Goal: Check status: Check status

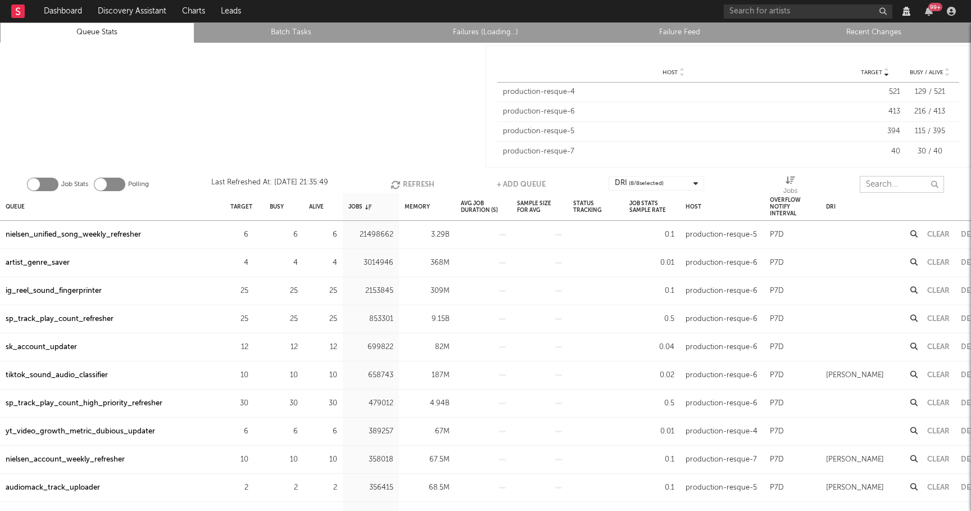
click at [879, 180] on input "text" at bounding box center [902, 184] width 84 height 17
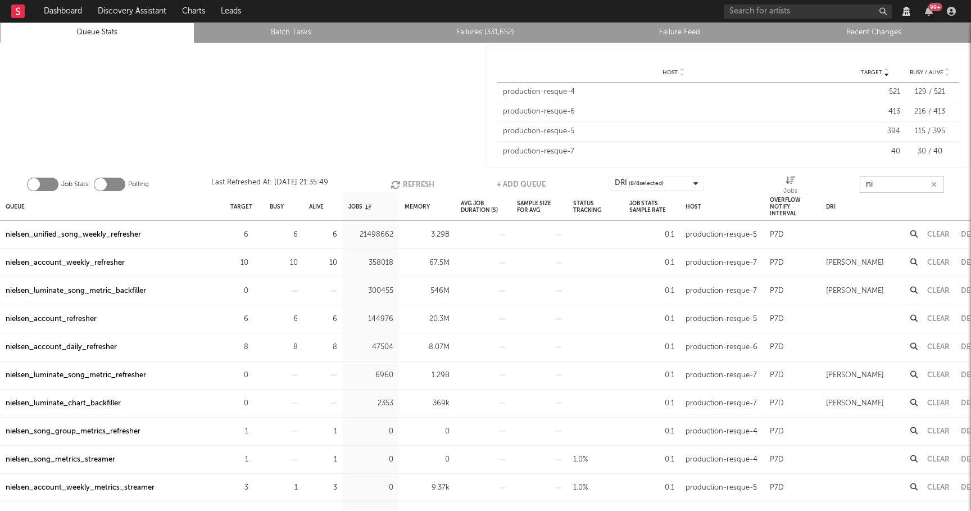
type input "n"
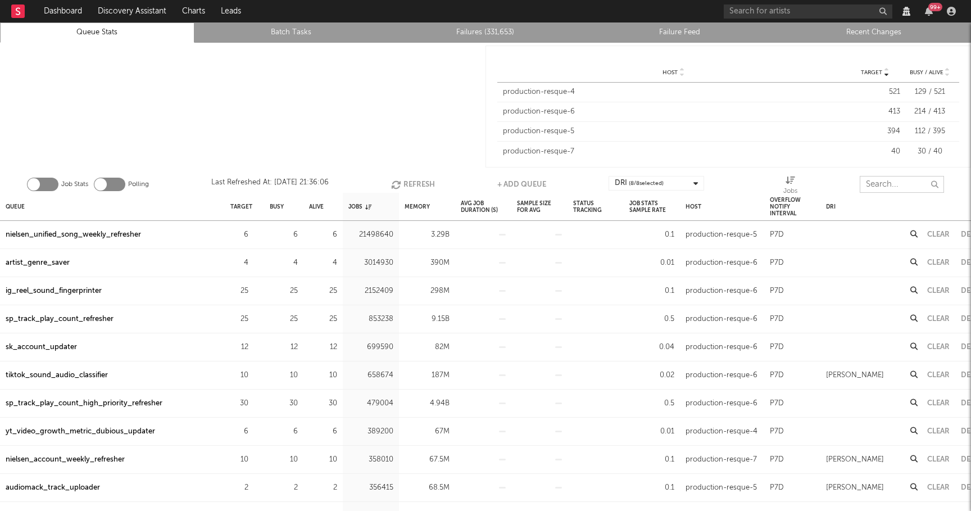
click at [882, 180] on input "text" at bounding box center [902, 184] width 84 height 17
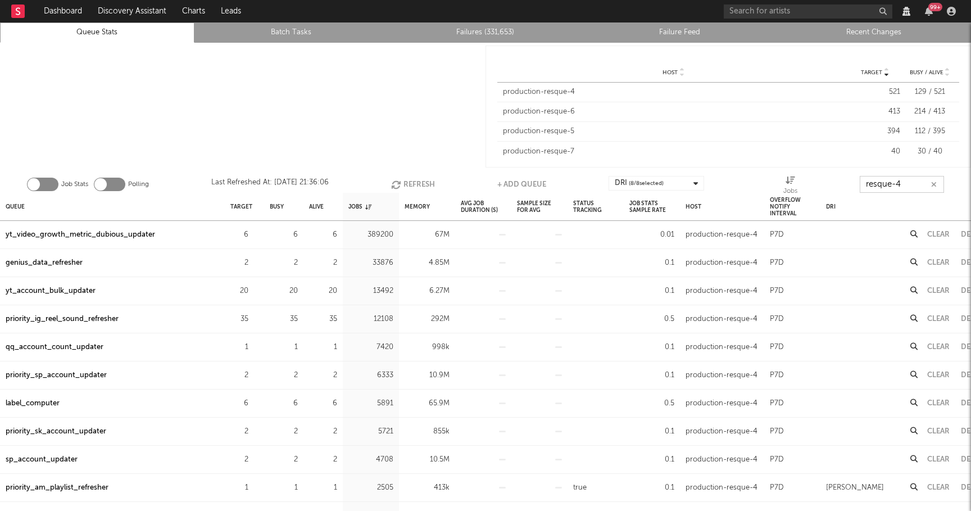
click at [405, 180] on button "Refresh" at bounding box center [413, 184] width 44 height 17
click at [405, 180] on button "Refresh" at bounding box center [412, 184] width 44 height 17
click at [405, 181] on button "Refresh" at bounding box center [412, 184] width 44 height 17
click at [405, 181] on button "Refresh" at bounding box center [413, 184] width 44 height 17
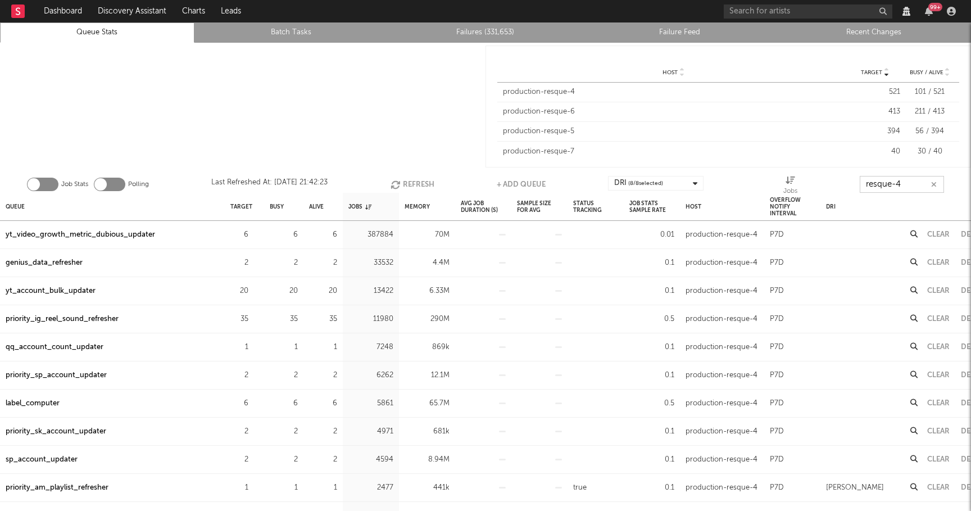
click at [405, 181] on button "Refresh" at bounding box center [413, 184] width 44 height 17
click at [405, 181] on button "Refresh" at bounding box center [412, 184] width 44 height 17
type input "resque-4"
click at [469, 33] on link "Failures (331,653)" at bounding box center [486, 32] width 182 height 13
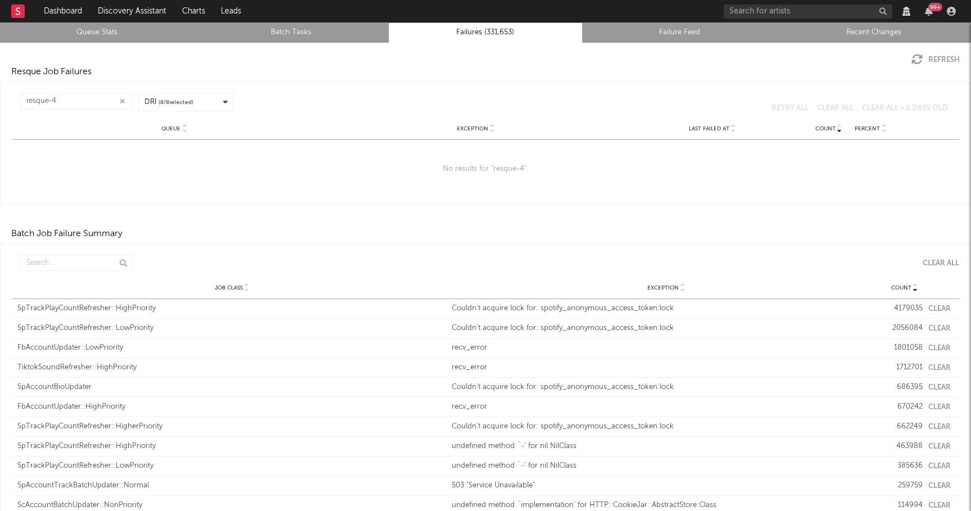
click at [122, 98] on icon "button" at bounding box center [123, 101] width 6 height 7
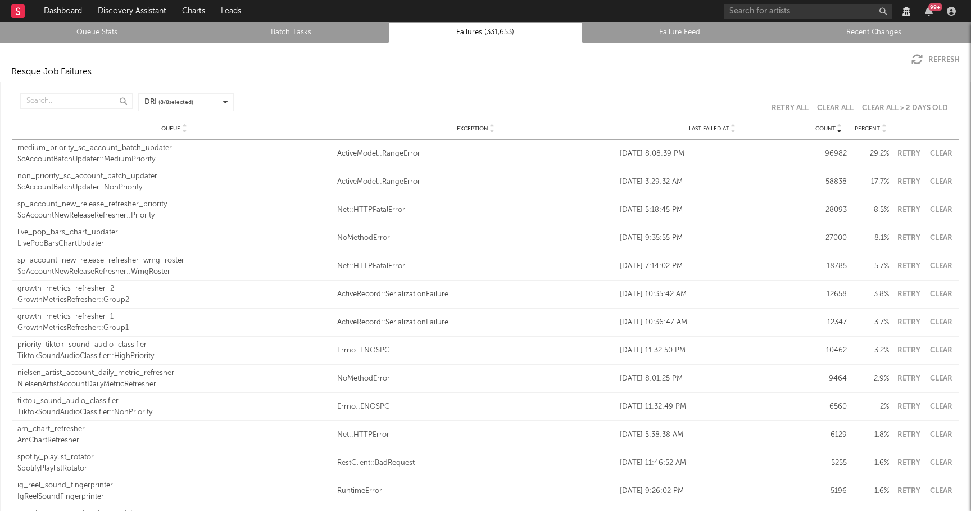
click at [157, 158] on div "ScAccountBatchUpdater::MediumPriority" at bounding box center [174, 159] width 314 height 11
click at [138, 150] on div "medium_priority_sc_account_batch_updater" at bounding box center [174, 148] width 314 height 11
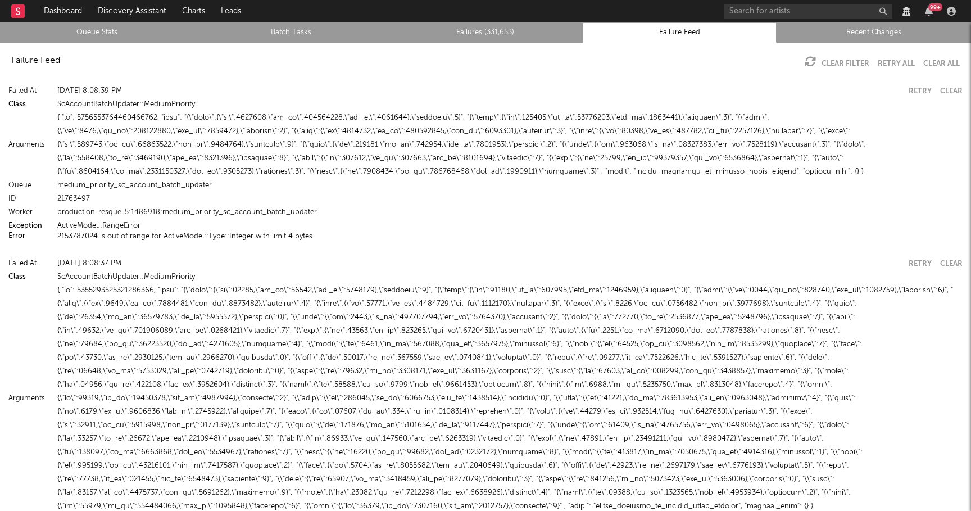
click at [192, 234] on button "2153787024 is out of range for ActiveModel::Type::Integer with limit 4 bytes" at bounding box center [184, 236] width 255 height 7
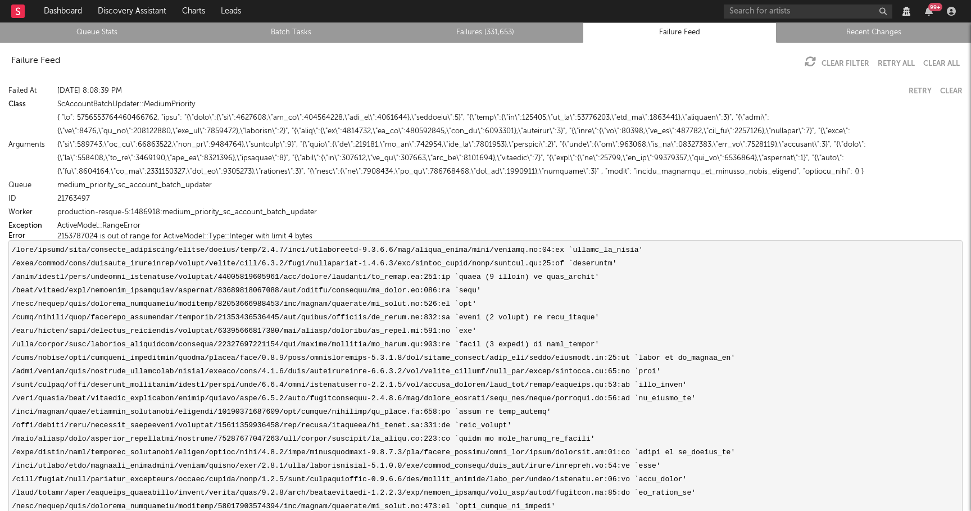
click at [269, 236] on button "2153787024 is out of range for ActiveModel::Type::Integer with limit 4 bytes" at bounding box center [184, 236] width 255 height 7
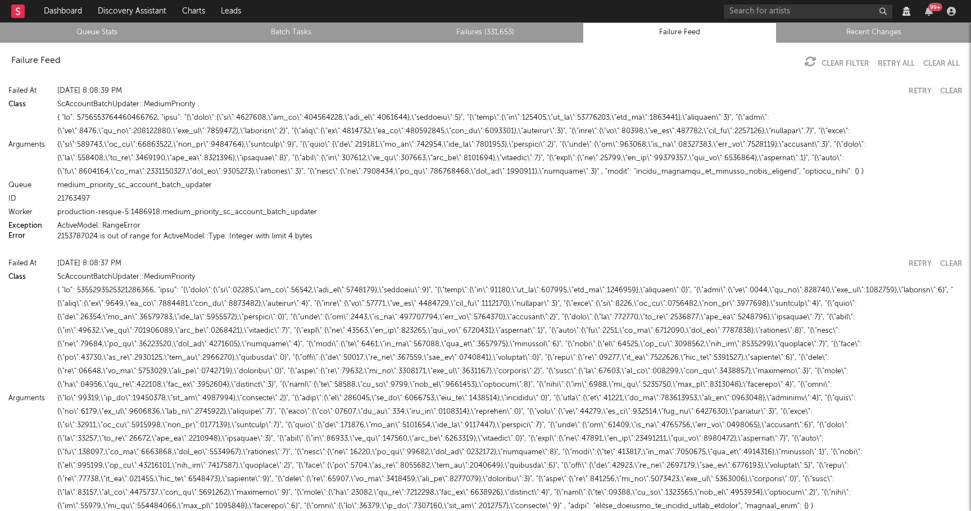
click at [492, 38] on link "Failures (331,653)" at bounding box center [486, 32] width 182 height 13
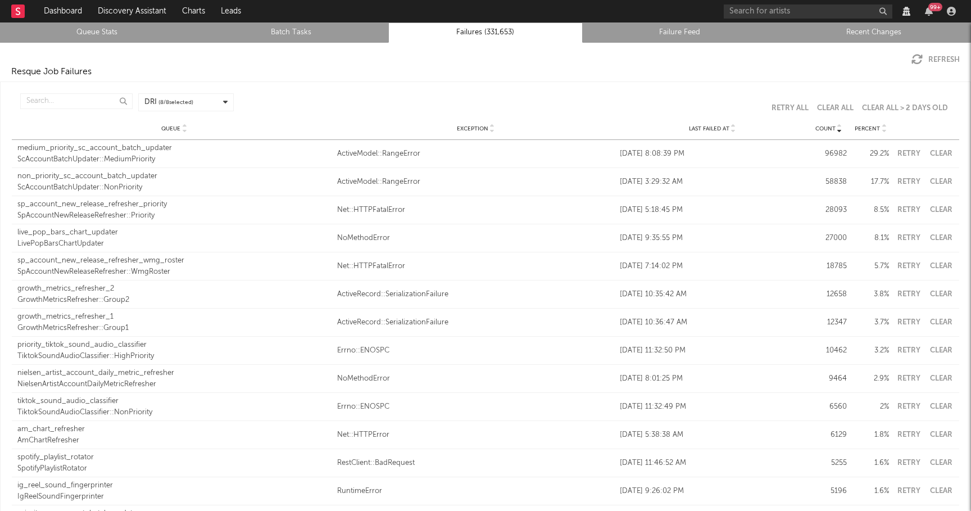
click at [93, 27] on link "Queue Stats" at bounding box center [97, 32] width 182 height 13
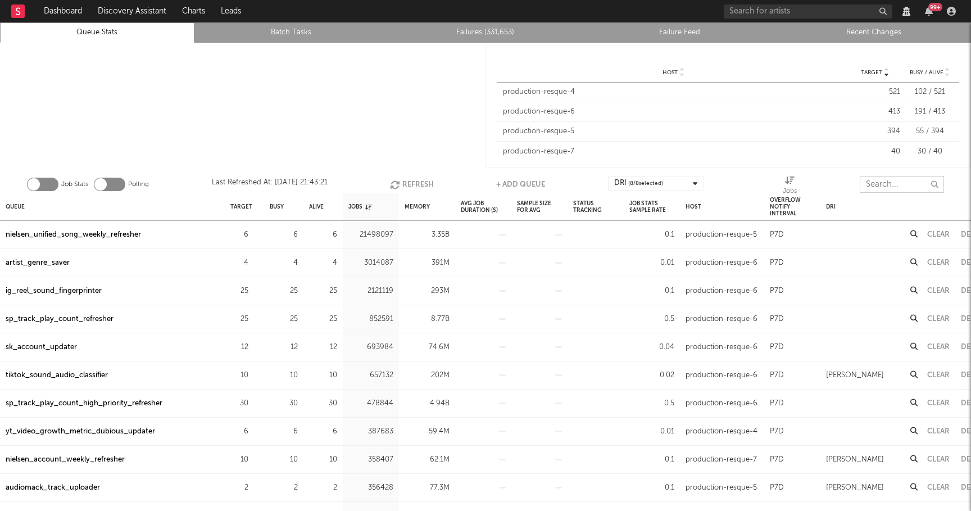
click at [892, 184] on input "text" at bounding box center [902, 184] width 84 height 17
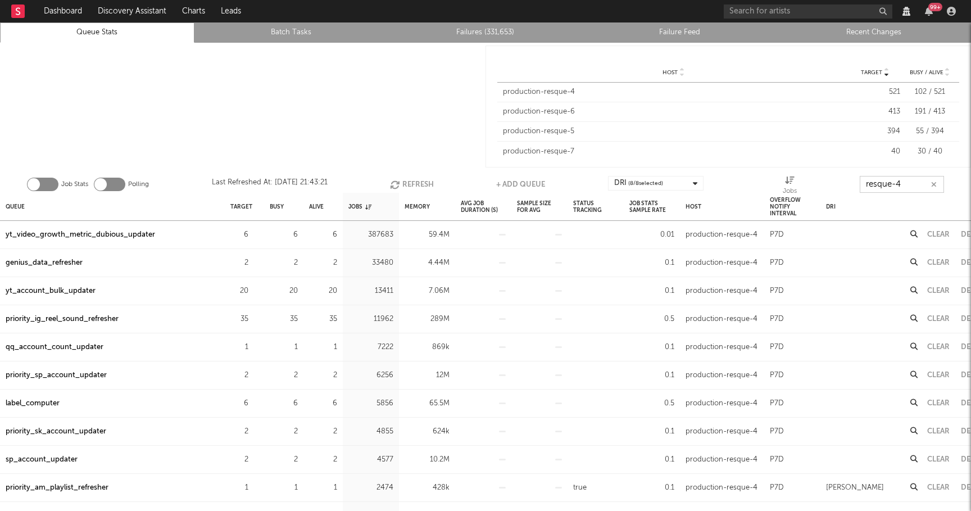
click at [413, 182] on button "Refresh" at bounding box center [412, 184] width 44 height 17
click at [413, 182] on button "Refresh" at bounding box center [413, 184] width 44 height 17
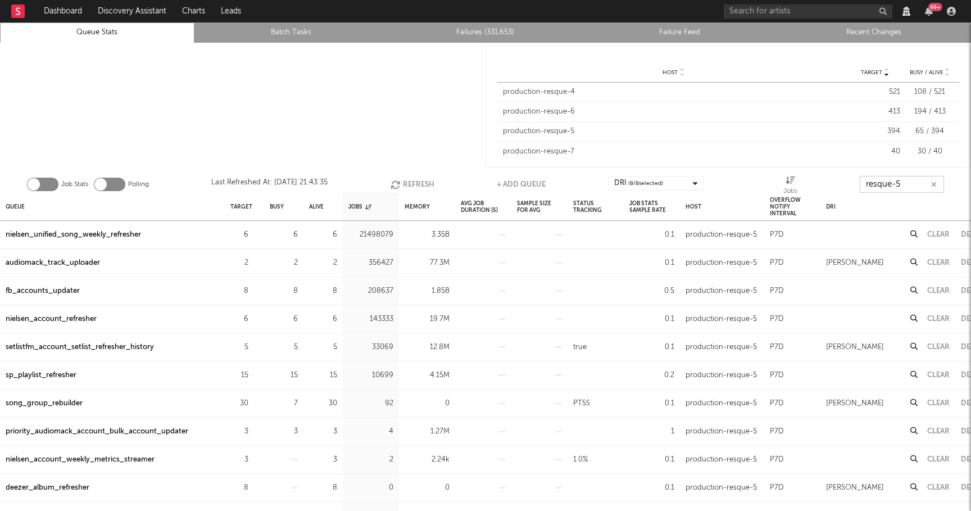
click at [417, 179] on button "Refresh" at bounding box center [413, 184] width 44 height 17
click at [421, 179] on button "Refresh" at bounding box center [413, 184] width 44 height 17
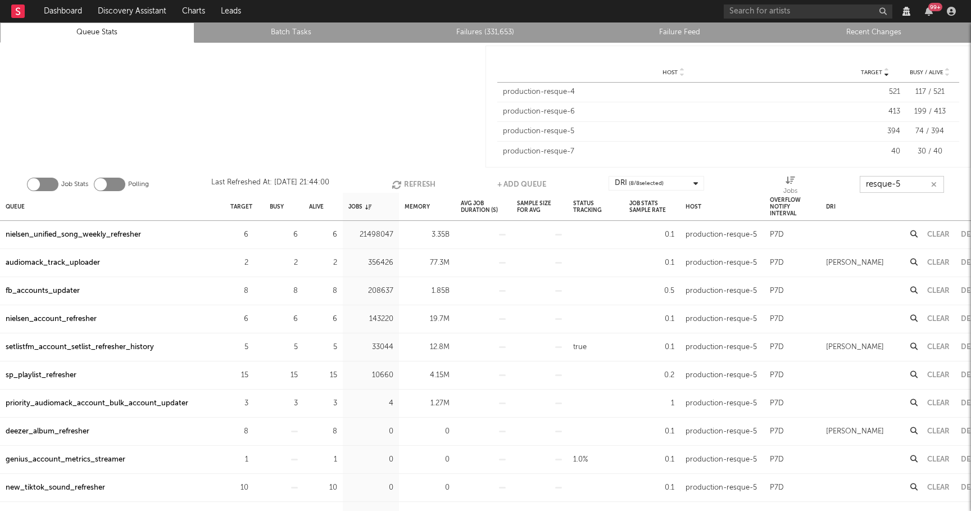
click at [421, 179] on button "Refresh" at bounding box center [414, 184] width 44 height 17
click at [421, 179] on button "Refresh" at bounding box center [413, 184] width 44 height 17
click at [417, 183] on button "Refresh" at bounding box center [414, 184] width 44 height 17
click at [916, 182] on input "resque-5" at bounding box center [902, 184] width 84 height 17
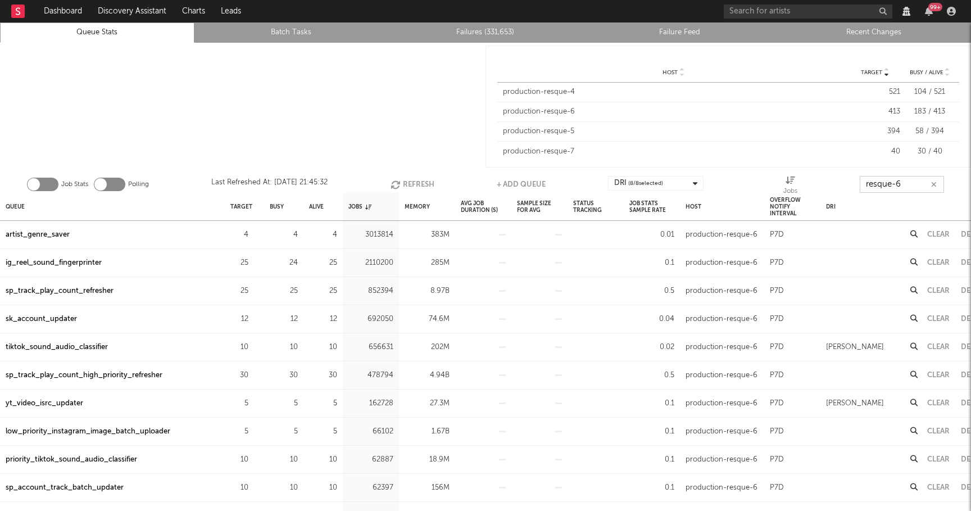
click at [411, 183] on button "Refresh" at bounding box center [413, 184] width 44 height 17
click at [412, 183] on button "Refresh" at bounding box center [413, 184] width 44 height 17
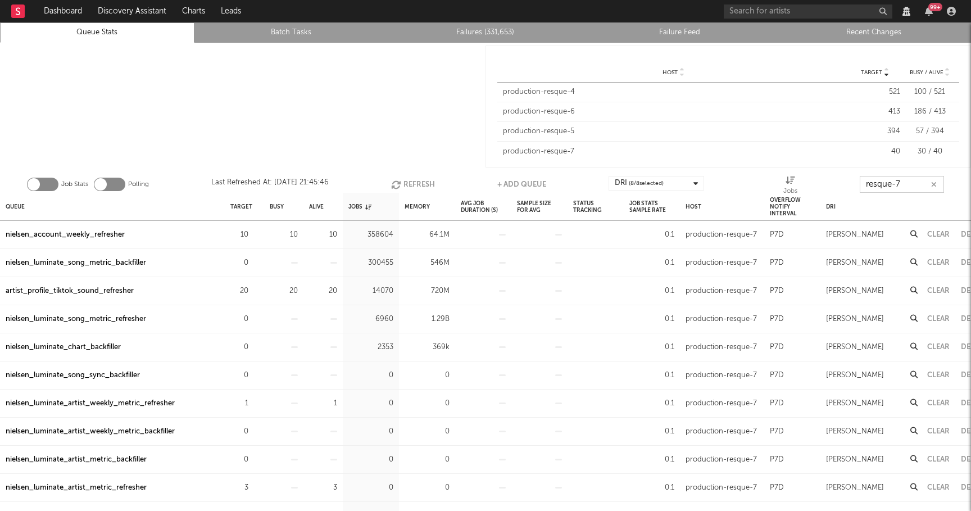
click at [415, 182] on button "Refresh" at bounding box center [413, 184] width 44 height 17
click at [57, 237] on div "nielsen_account_weekly_refresher" at bounding box center [65, 234] width 119 height 13
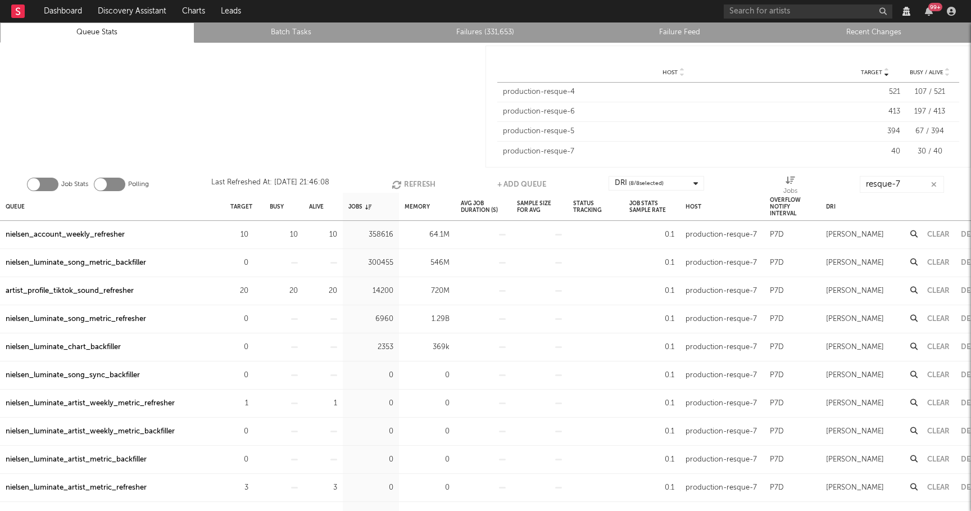
click at [415, 183] on button "Refresh" at bounding box center [414, 184] width 44 height 17
click at [118, 287] on div "artist_profile_tiktok_sound_refresher" at bounding box center [70, 290] width 128 height 13
click at [410, 181] on button "Refresh" at bounding box center [413, 184] width 44 height 17
click at [910, 183] on input "resque-7" at bounding box center [902, 184] width 84 height 17
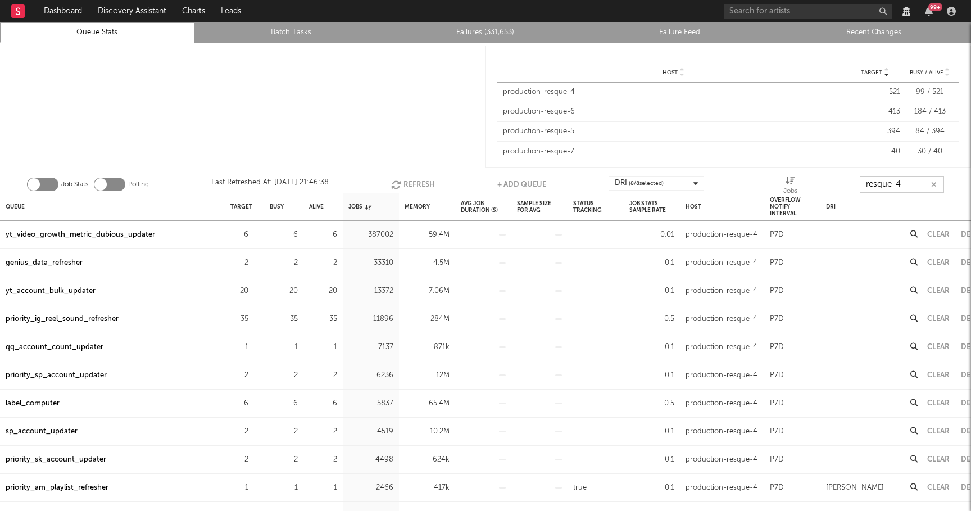
click at [408, 187] on button "Refresh" at bounding box center [413, 184] width 44 height 17
type input "resque-4"
